Goal: Task Accomplishment & Management: Complete application form

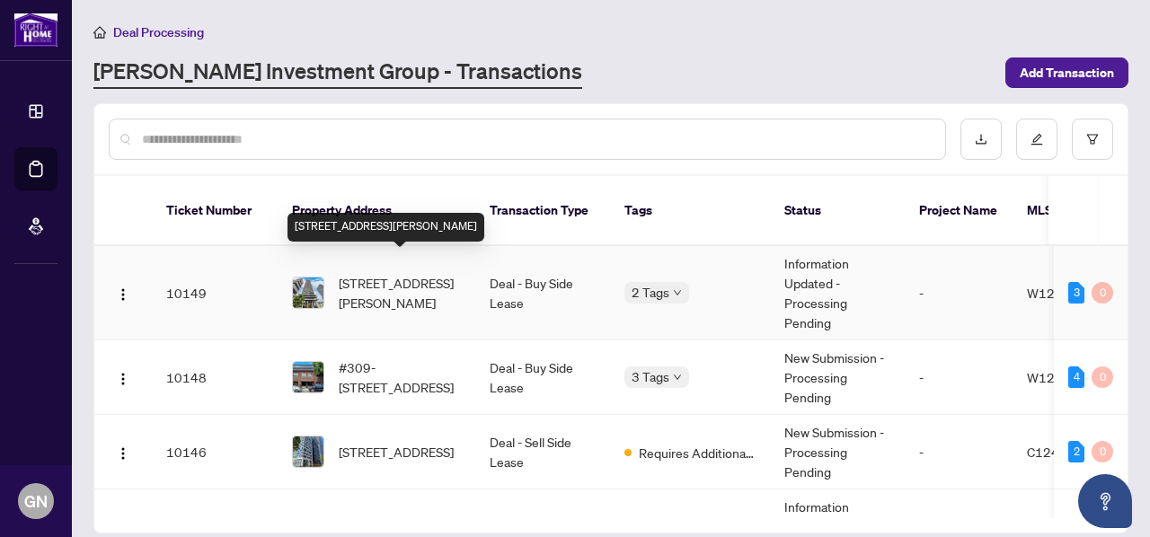
click at [419, 285] on span "[STREET_ADDRESS][PERSON_NAME]" at bounding box center [400, 293] width 122 height 40
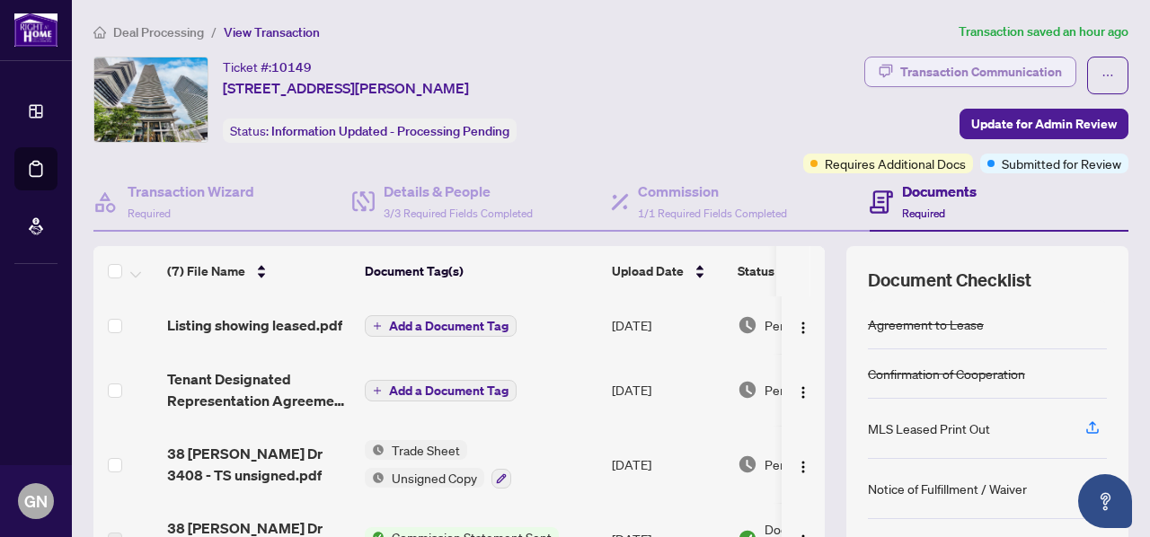
click at [991, 73] on div "Transaction Communication" at bounding box center [982, 72] width 162 height 29
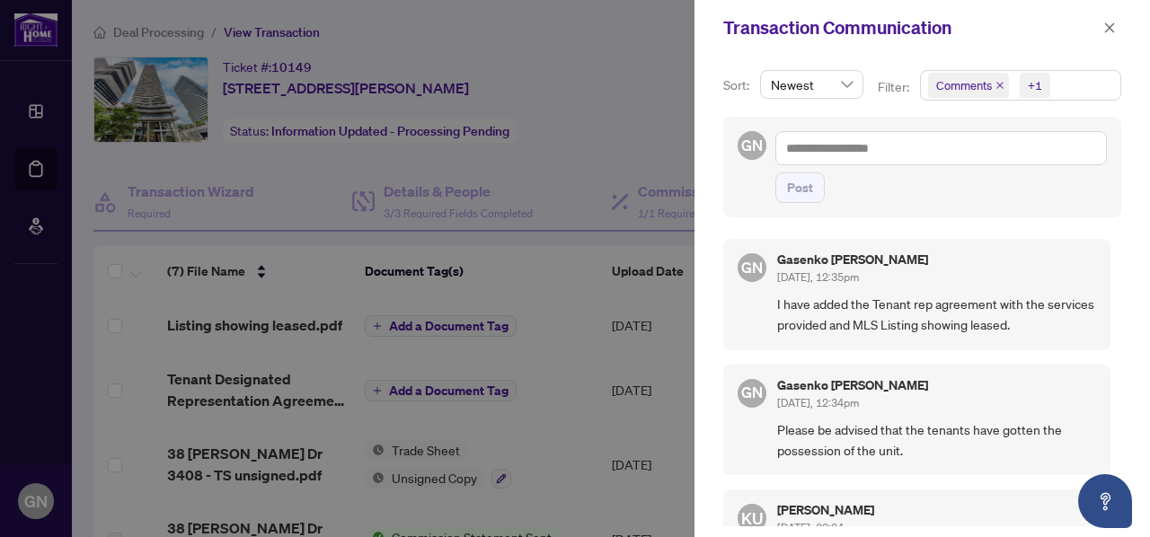
click at [585, 326] on div at bounding box center [575, 268] width 1150 height 537
click at [1114, 28] on icon "close" at bounding box center [1110, 28] width 13 height 13
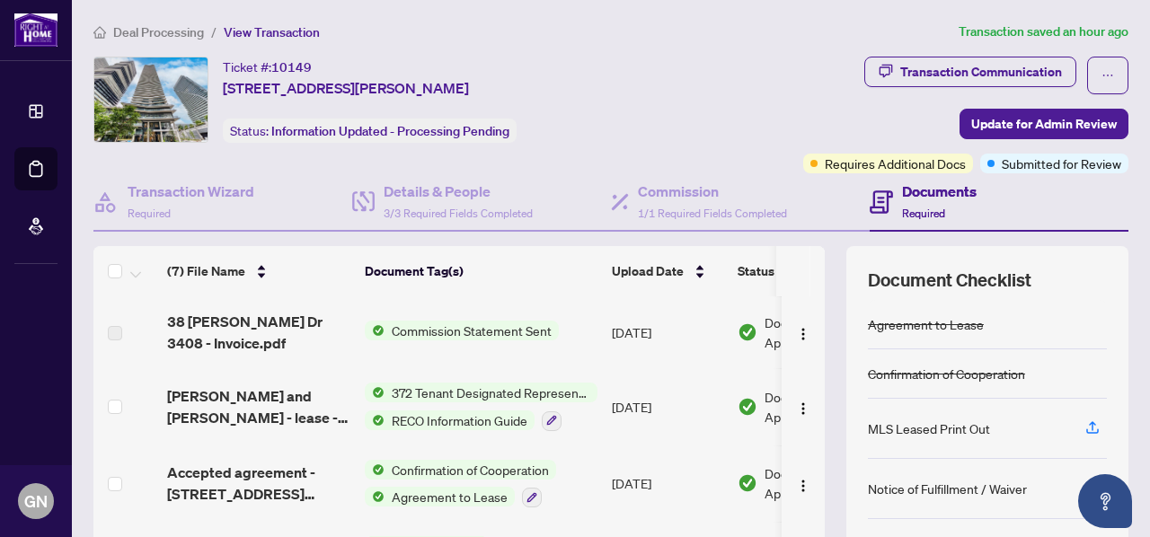
scroll to position [213, 0]
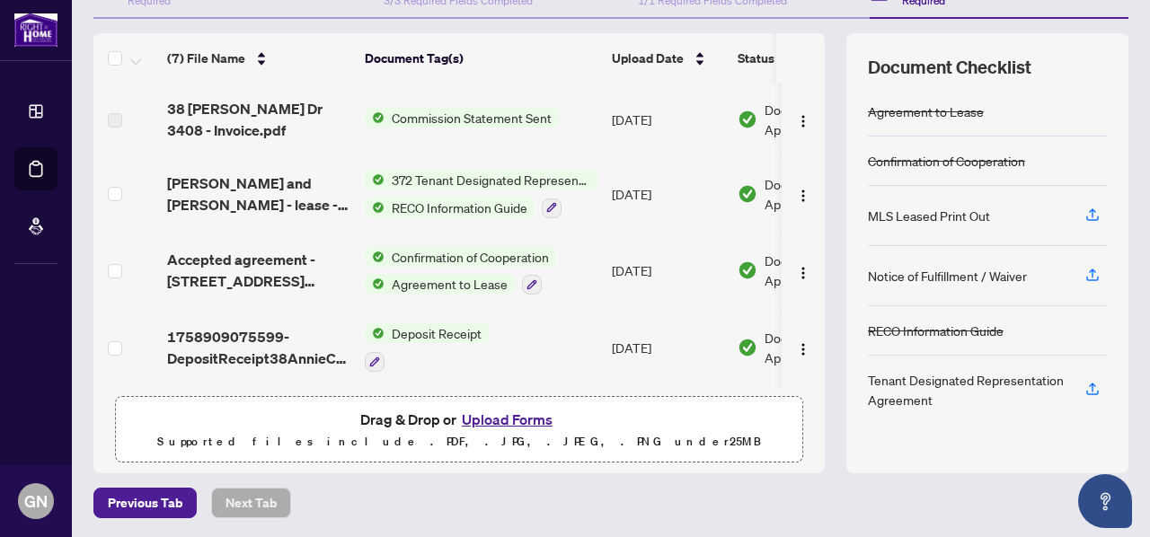
click at [513, 420] on button "Upload Forms" at bounding box center [508, 419] width 102 height 23
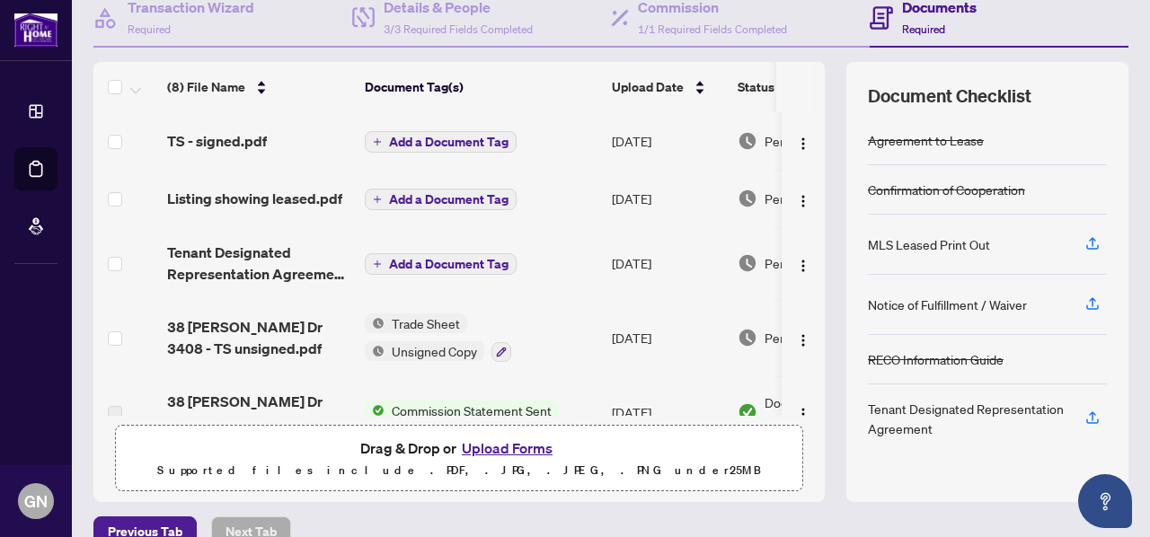
scroll to position [0, 0]
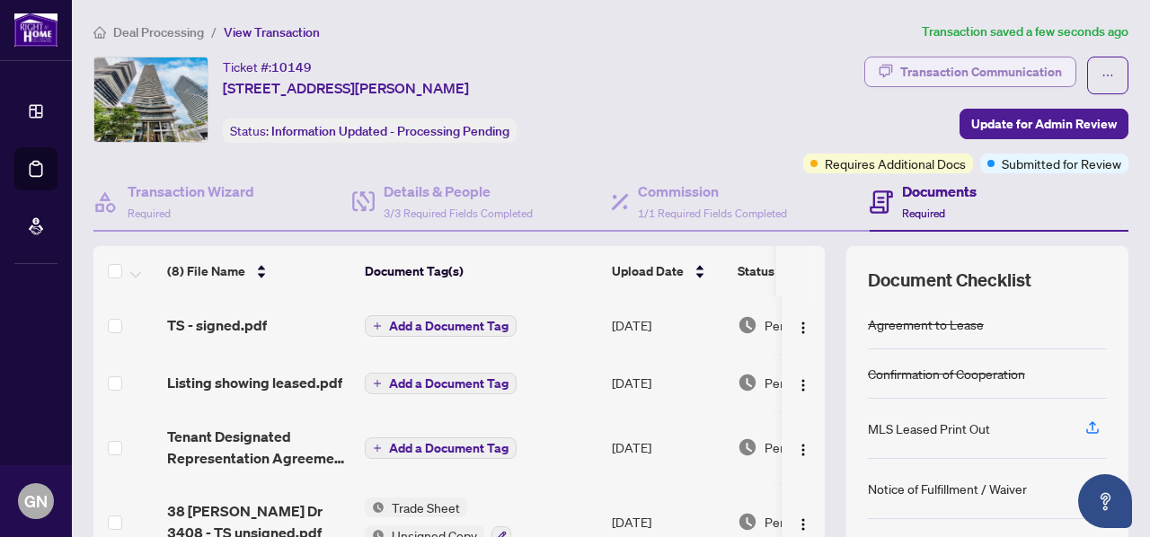
click at [956, 69] on div "Transaction Communication" at bounding box center [982, 72] width 162 height 29
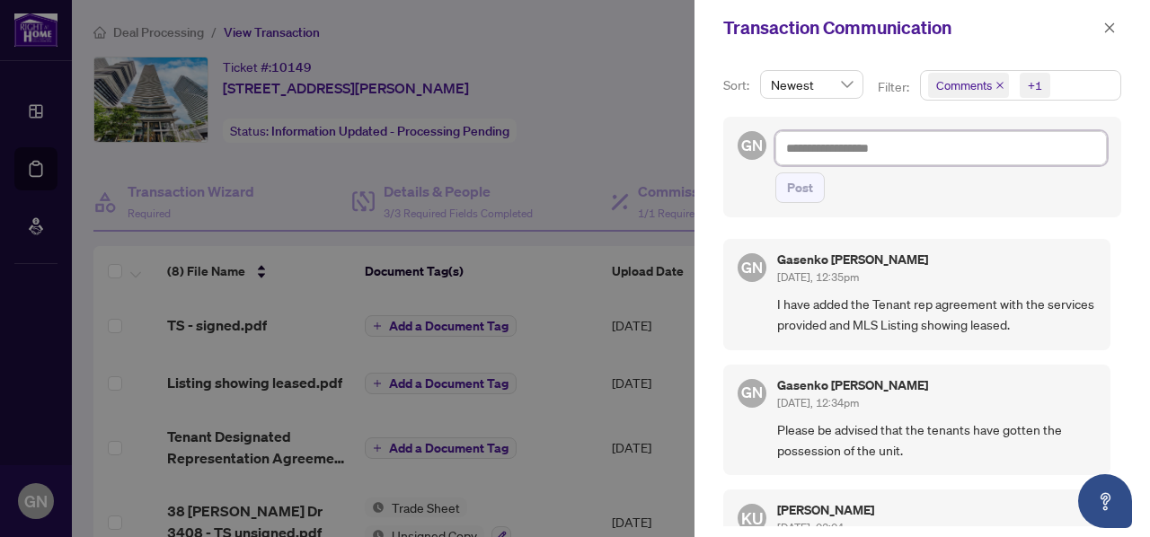
click at [802, 146] on textarea at bounding box center [942, 147] width 332 height 33
type textarea "**********"
click at [800, 198] on span "Post" at bounding box center [800, 187] width 26 height 29
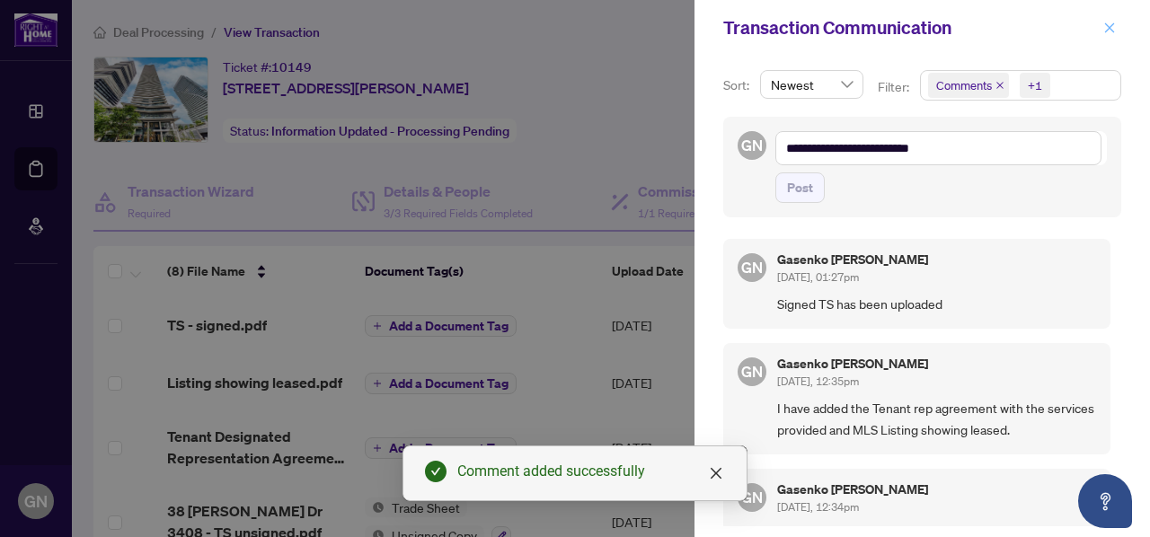
click at [1111, 27] on icon "close" at bounding box center [1110, 27] width 10 height 10
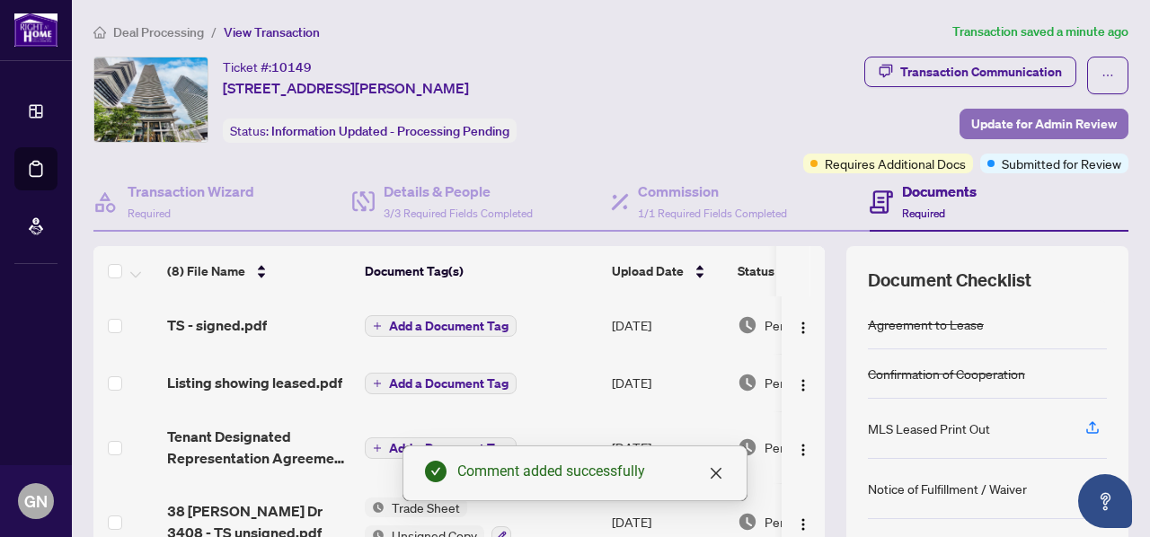
click at [1050, 116] on span "Update for Admin Review" at bounding box center [1045, 124] width 146 height 29
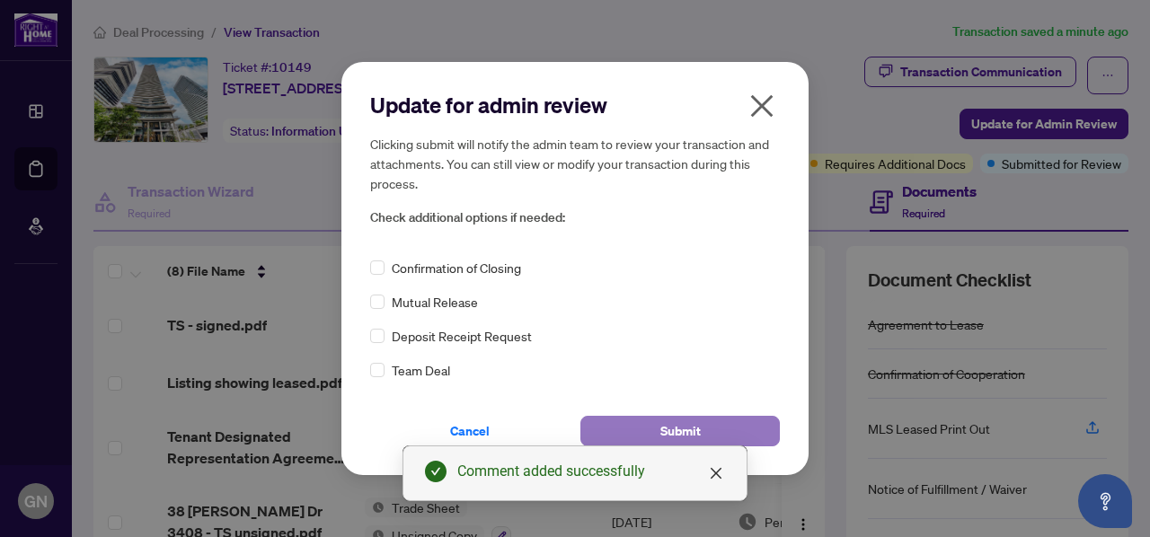
click at [597, 435] on button "Submit" at bounding box center [681, 431] width 200 height 31
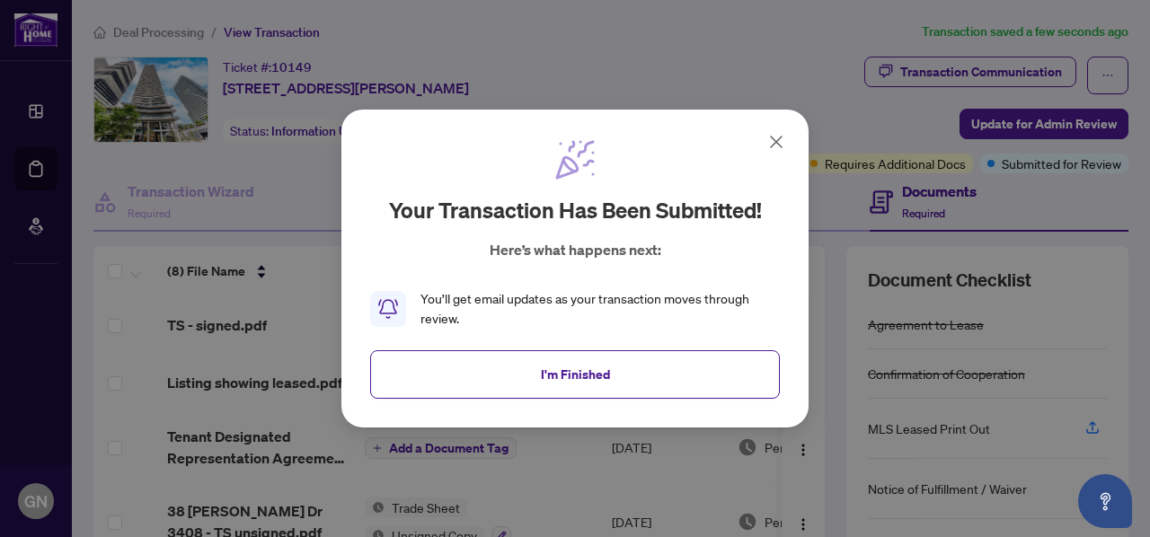
click at [778, 143] on icon at bounding box center [777, 142] width 22 height 22
